Goal: Check status

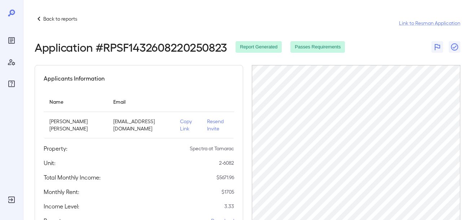
click at [63, 19] on p "Back to reports" at bounding box center [60, 18] width 34 height 7
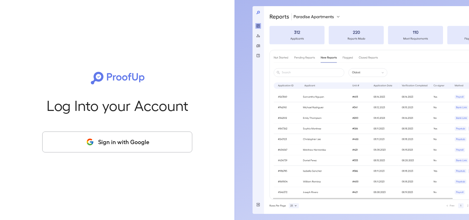
click at [105, 149] on button "Sign in with Google" at bounding box center [117, 141] width 150 height 21
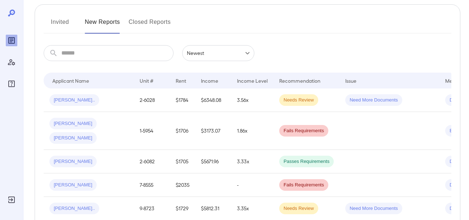
scroll to position [86, 0]
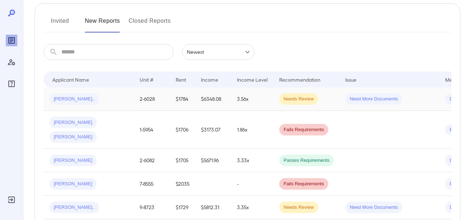
click at [68, 97] on span "Desirae n..." at bounding box center [74, 99] width 50 height 7
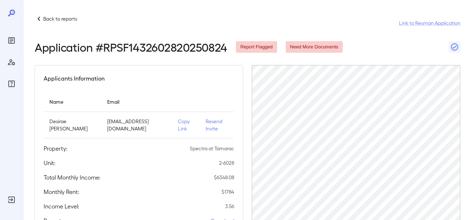
click at [38, 21] on icon at bounding box center [39, 18] width 9 height 9
